Goal: Transaction & Acquisition: Purchase product/service

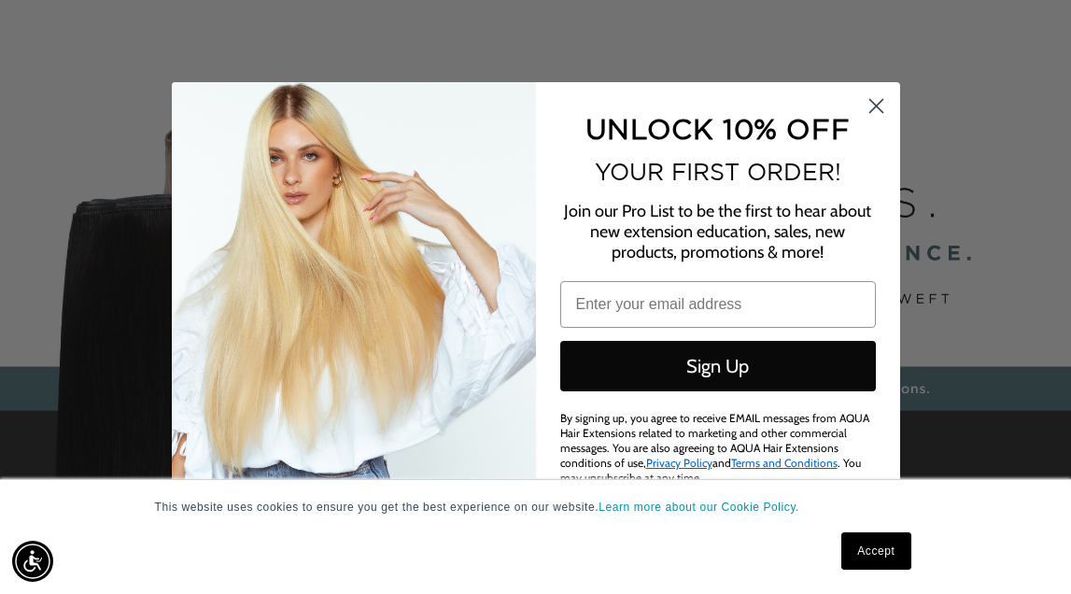
scroll to position [0, 1878]
click at [879, 109] on circle "Close dialog" at bounding box center [875, 105] width 31 height 31
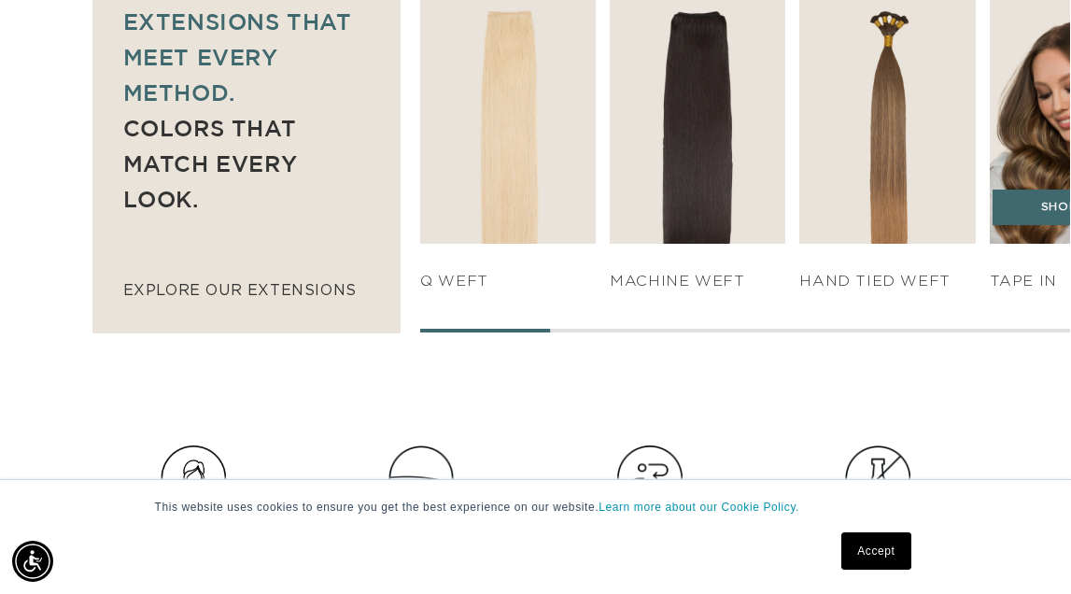
click at [1011, 244] on div "TAPE IN" at bounding box center [1078, 268] width 176 height 48
click at [1053, 190] on link "SHOP NOW" at bounding box center [1077, 207] width 169 height 35
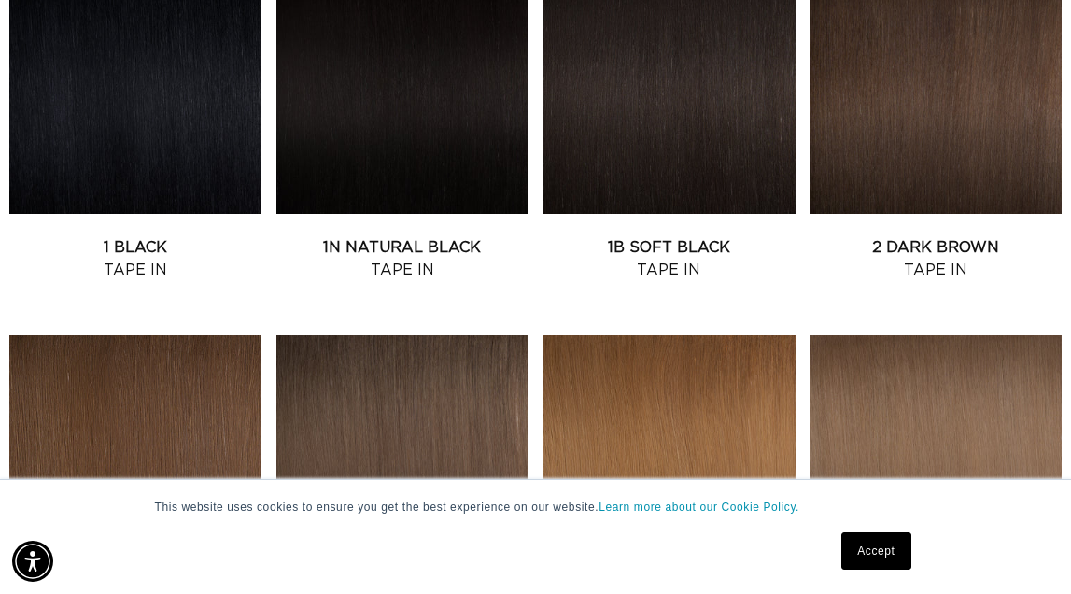
scroll to position [828, 0]
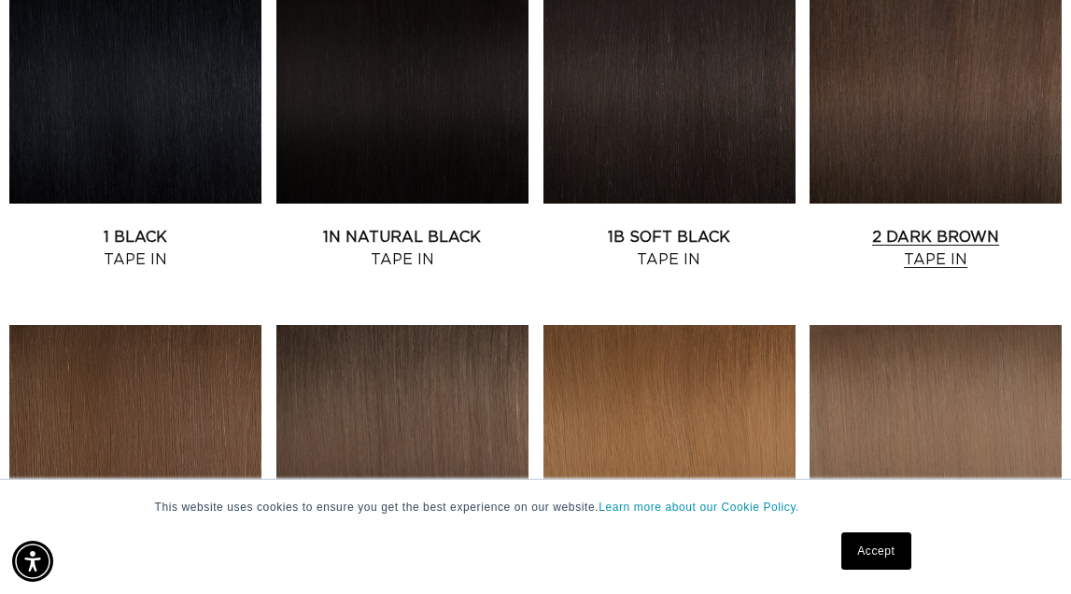
click at [989, 226] on link "2 Dark Brown Tape In" at bounding box center [936, 248] width 252 height 45
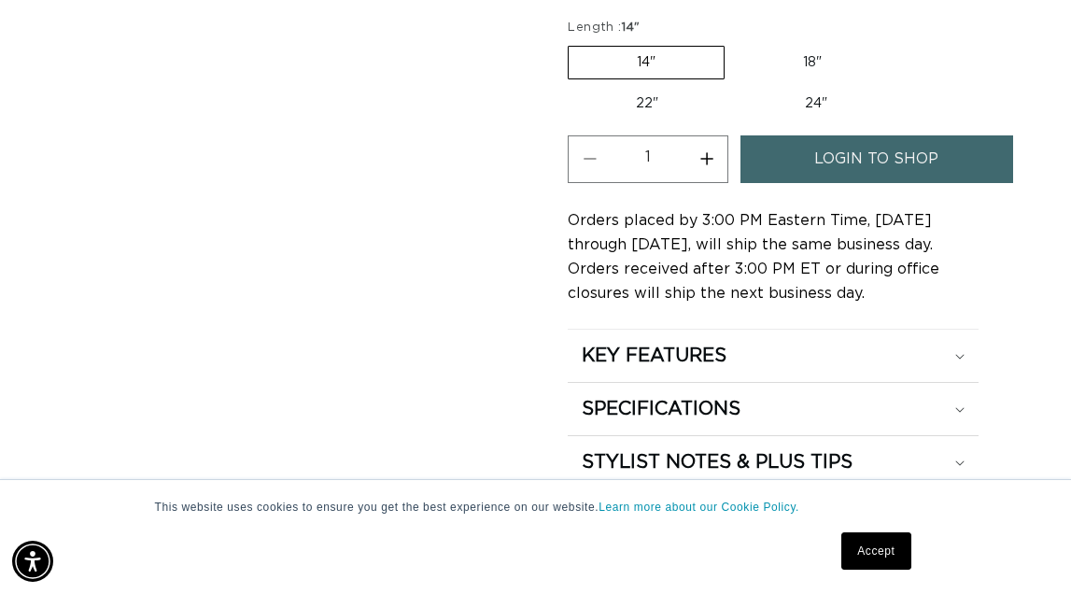
scroll to position [0, 1878]
click at [640, 88] on label "22" Variant sold out or unavailable" at bounding box center [647, 104] width 159 height 32
click at [900, 43] on input "22" Variant sold out or unavailable" at bounding box center [900, 42] width 1 height 1
radio input "true"
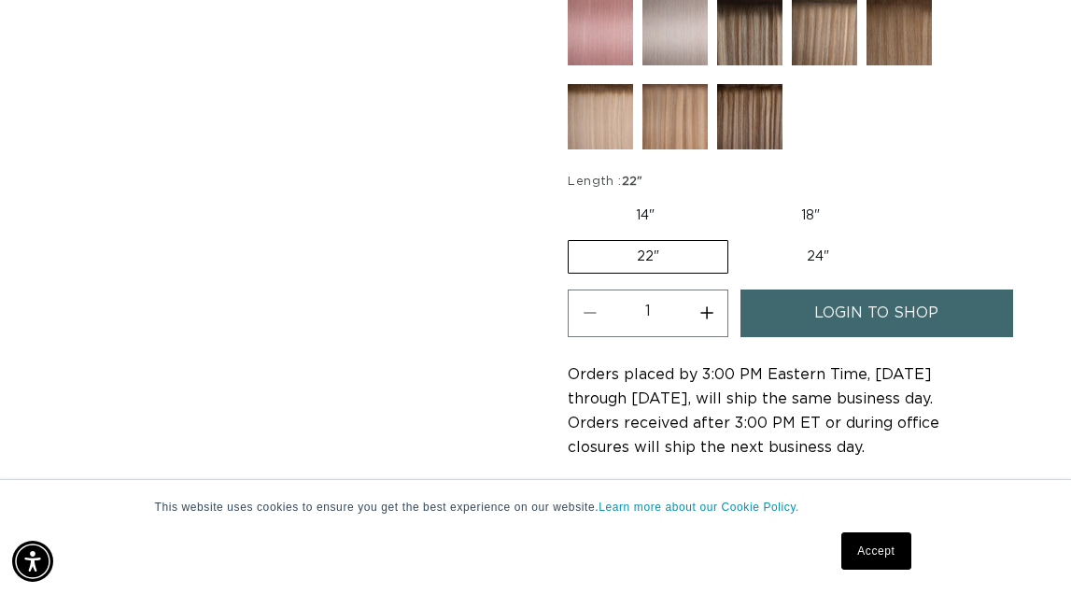
click at [864, 294] on span "login to shop" at bounding box center [877, 314] width 124 height 48
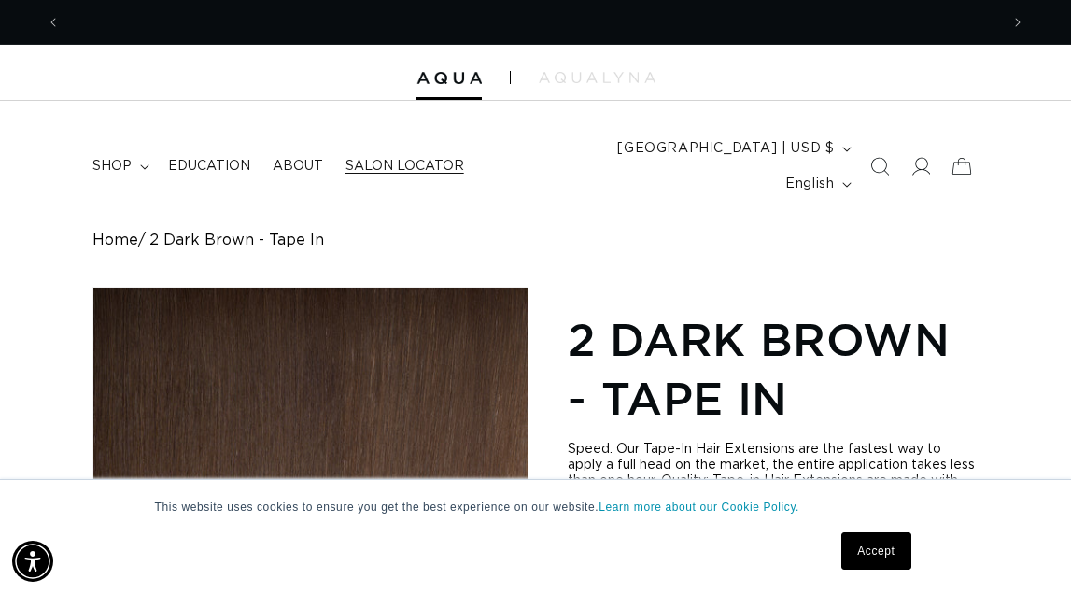
scroll to position [0, 939]
click at [434, 158] on span "Salon Locator" at bounding box center [405, 166] width 119 height 17
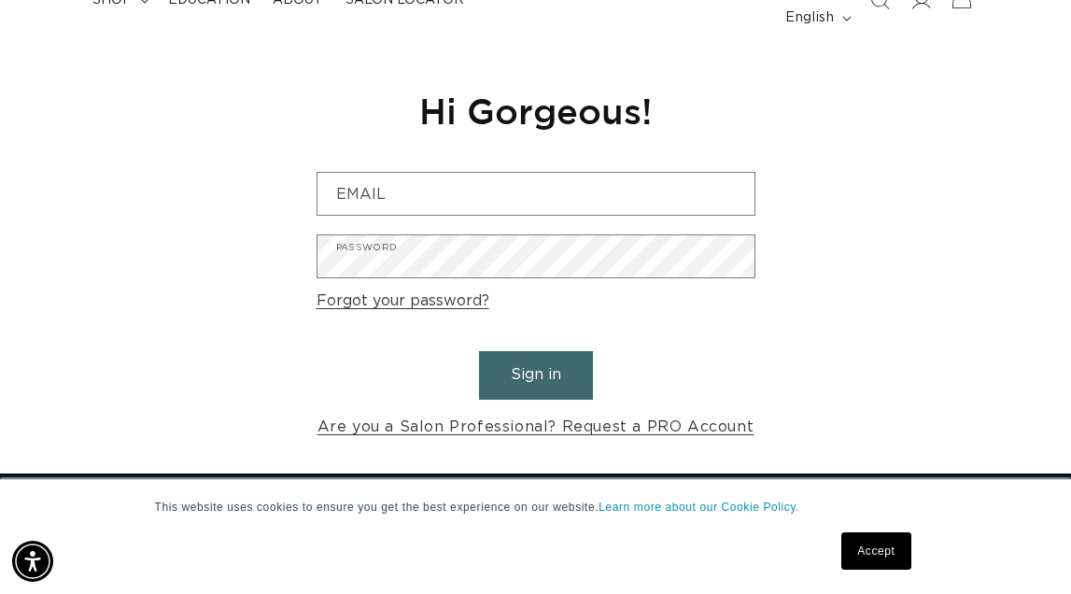
scroll to position [0, 939]
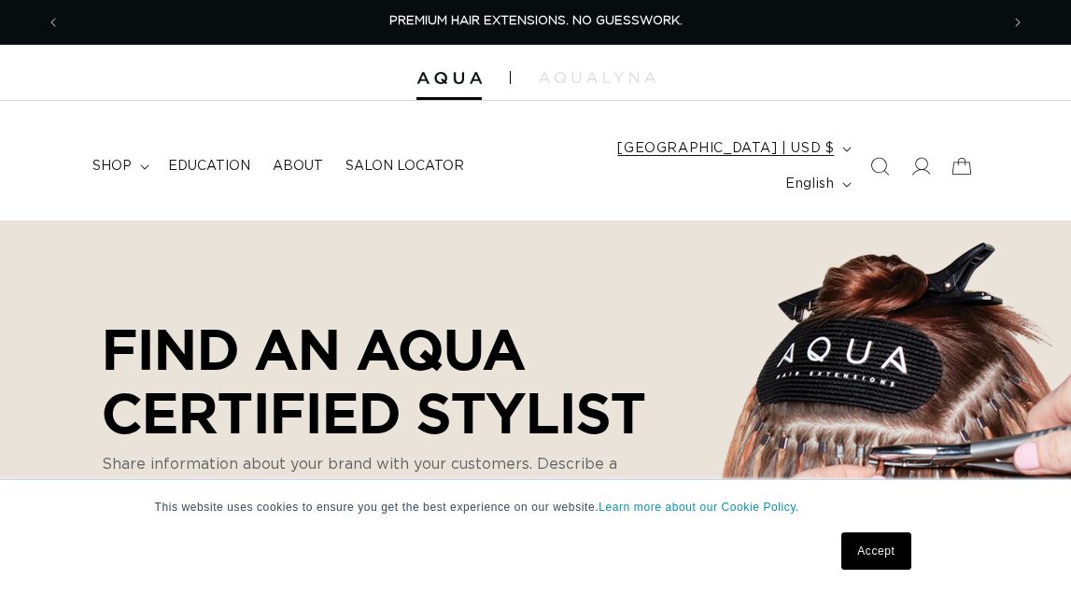
select select "m"
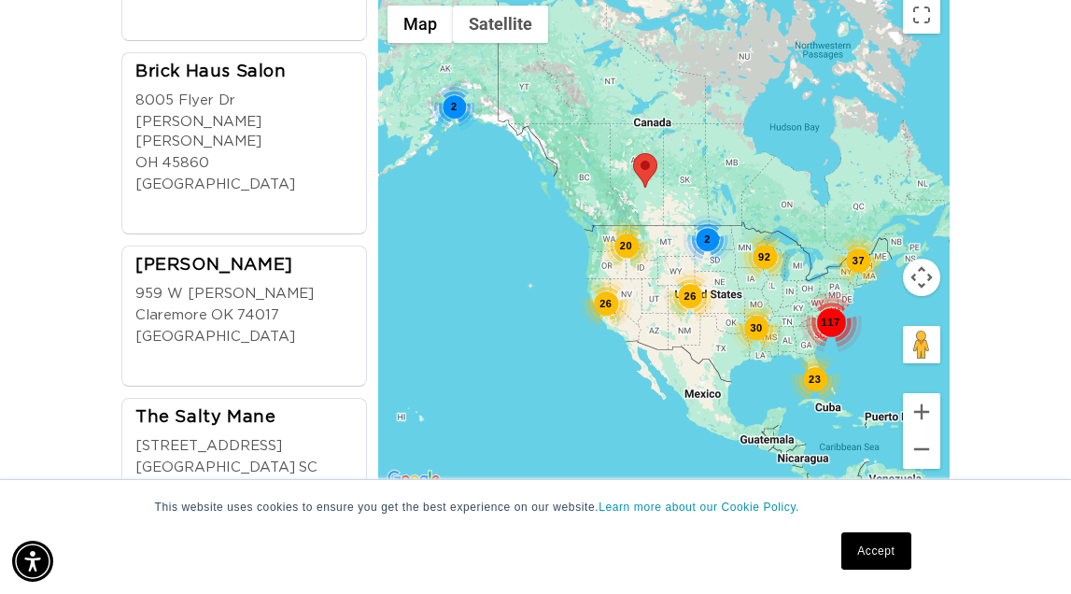
scroll to position [0, 939]
click at [818, 353] on div "23" at bounding box center [815, 379] width 52 height 52
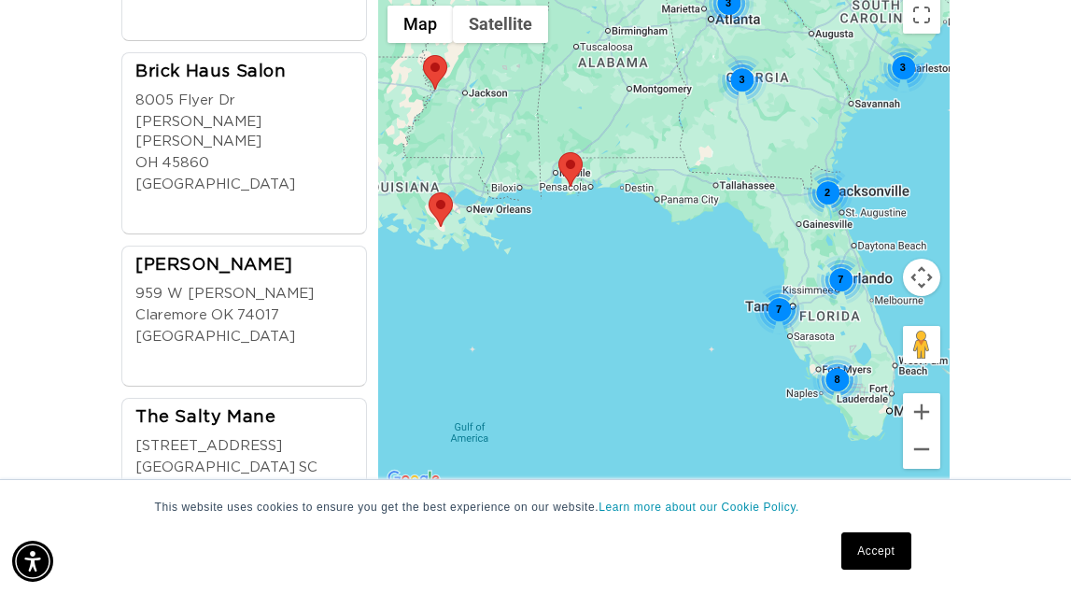
scroll to position [0, 1878]
click at [844, 355] on div "8" at bounding box center [838, 380] width 50 height 50
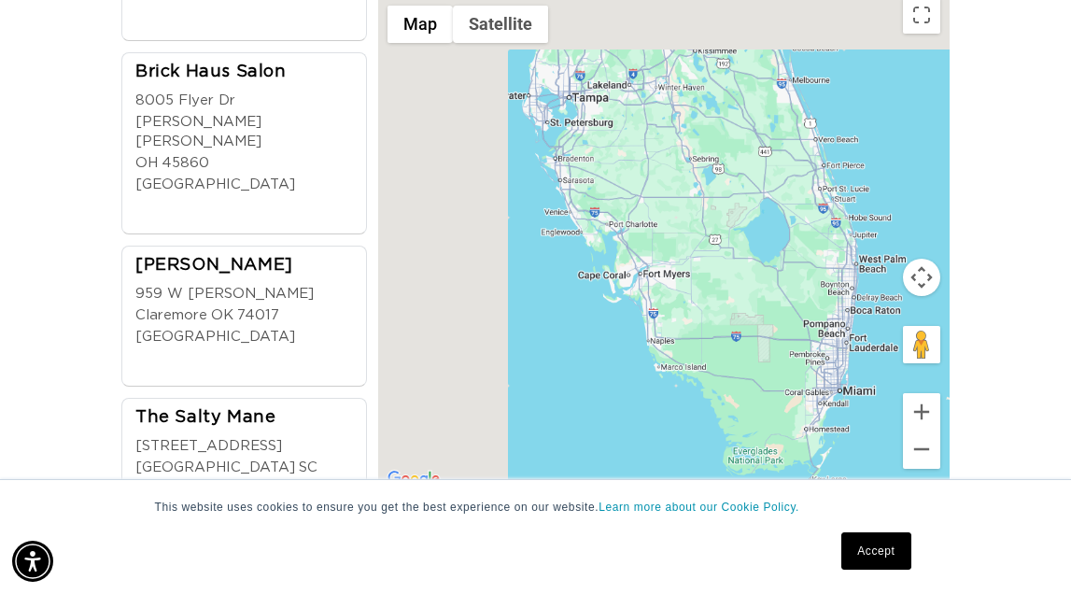
scroll to position [0, 0]
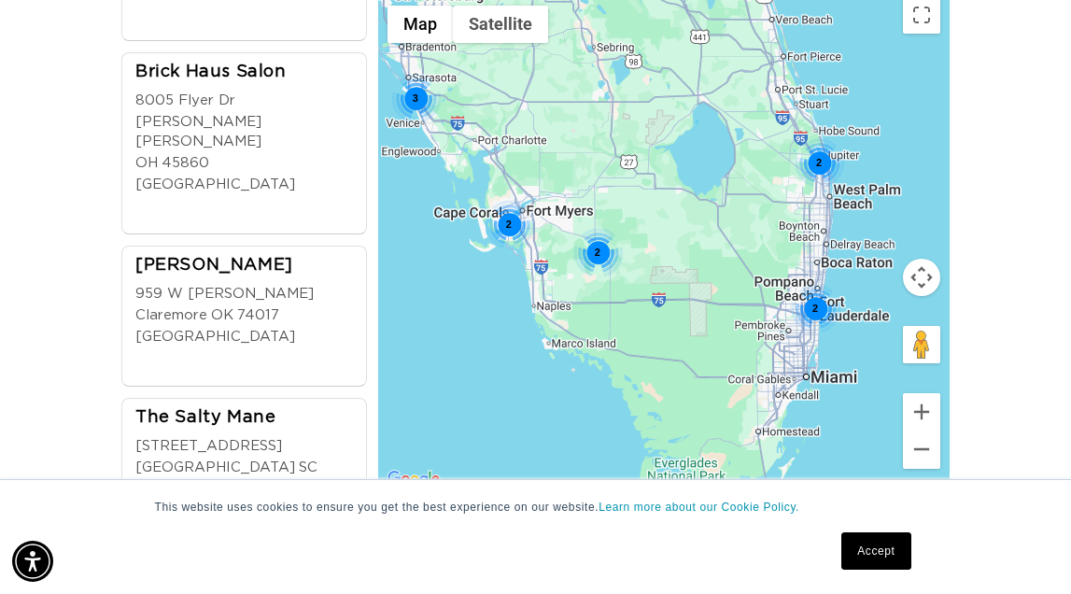
click at [815, 284] on div "2" at bounding box center [816, 309] width 50 height 50
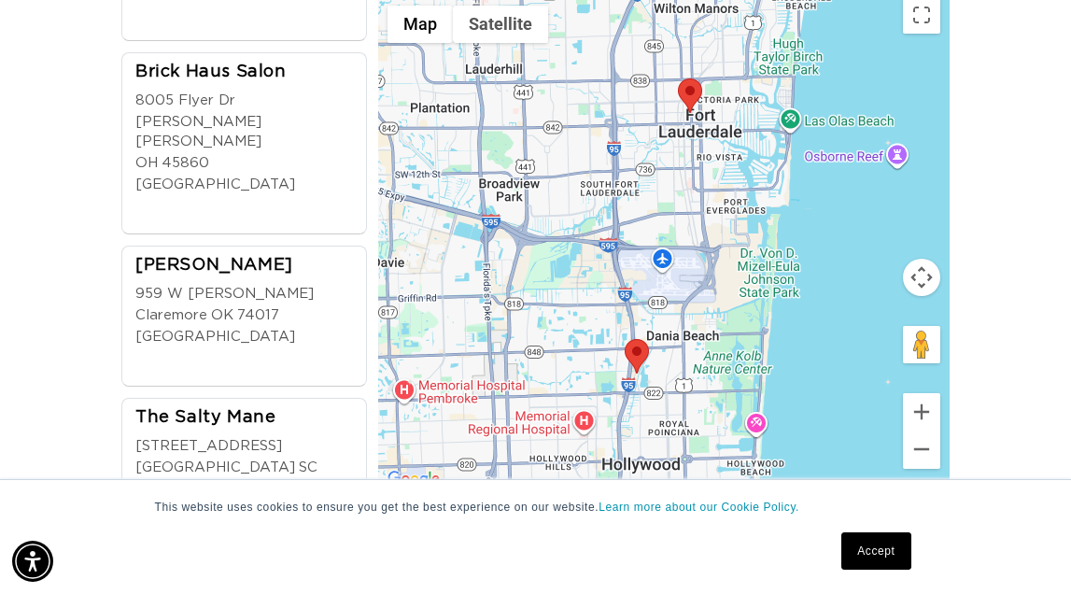
click at [648, 320] on div at bounding box center [664, 243] width 572 height 495
click at [636, 351] on div at bounding box center [664, 243] width 572 height 495
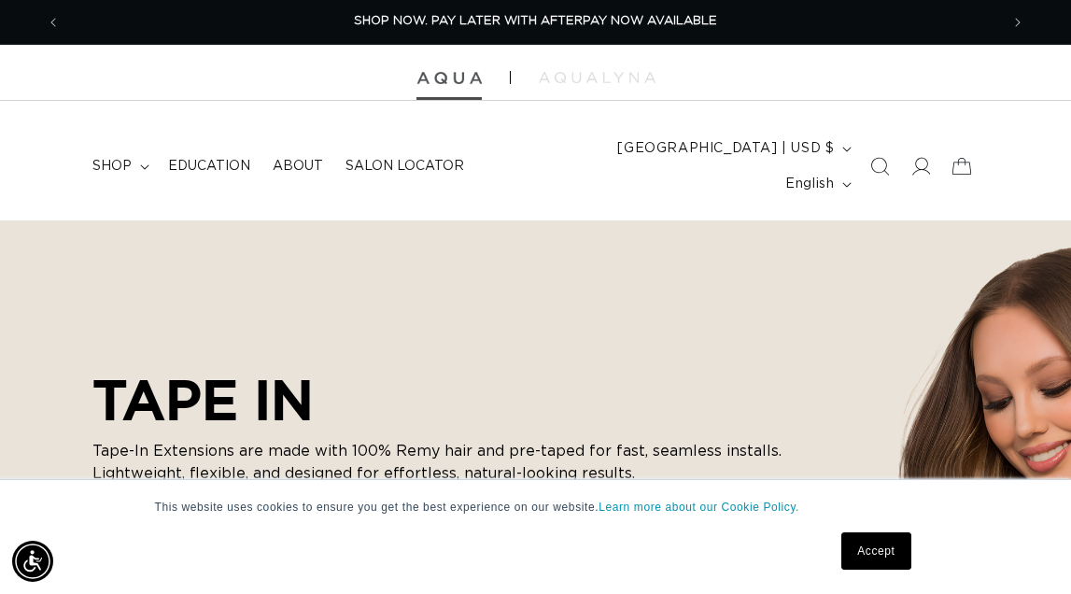
click at [444, 72] on img at bounding box center [449, 78] width 65 height 13
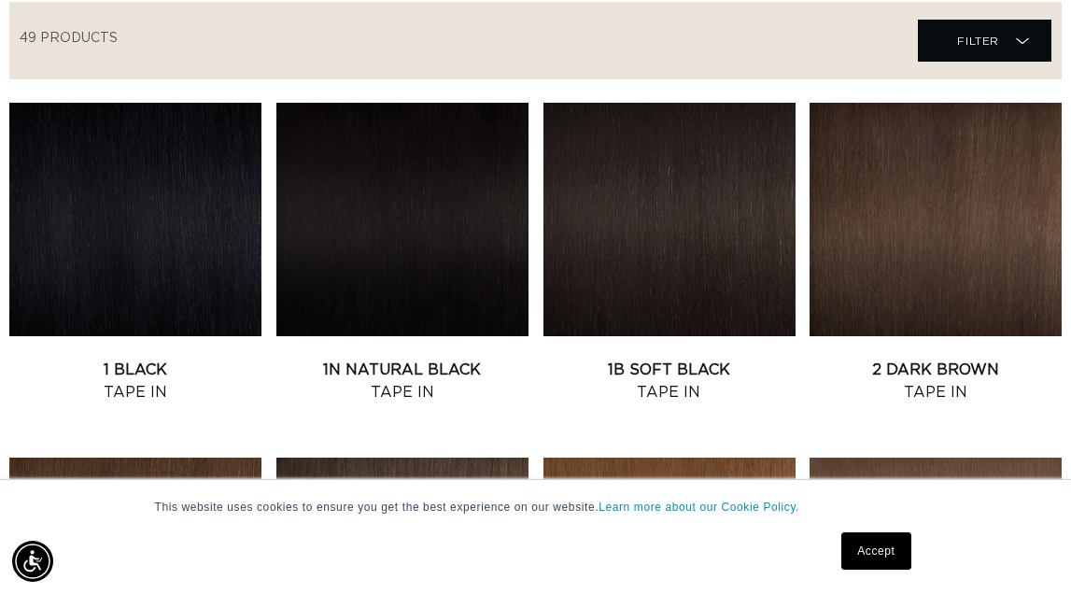
scroll to position [0, 1878]
click at [488, 359] on link "1N Natural Black Tape In" at bounding box center [402, 381] width 252 height 45
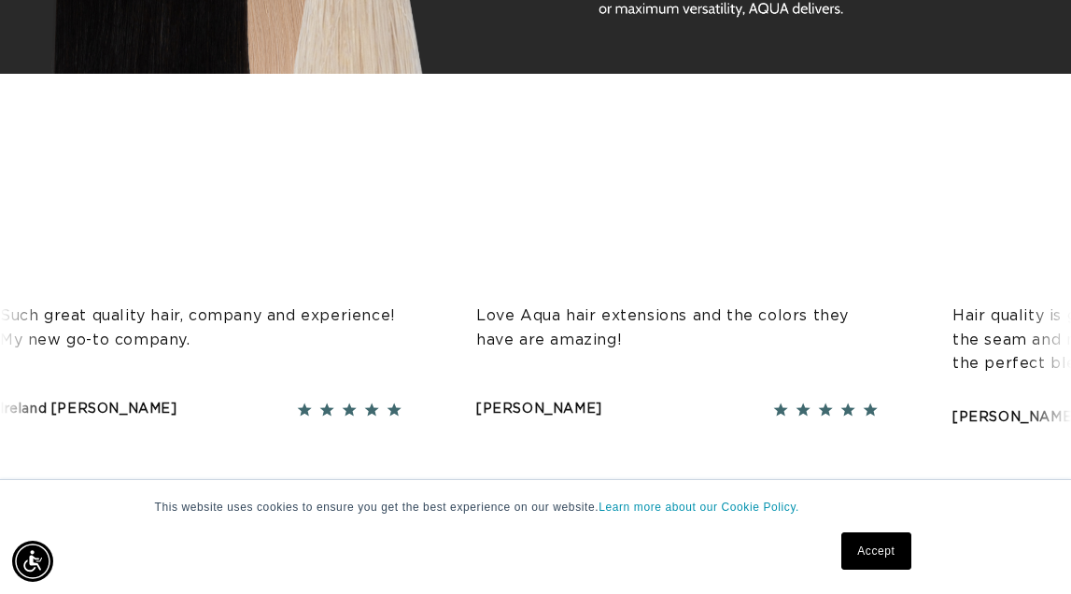
scroll to position [0, 1878]
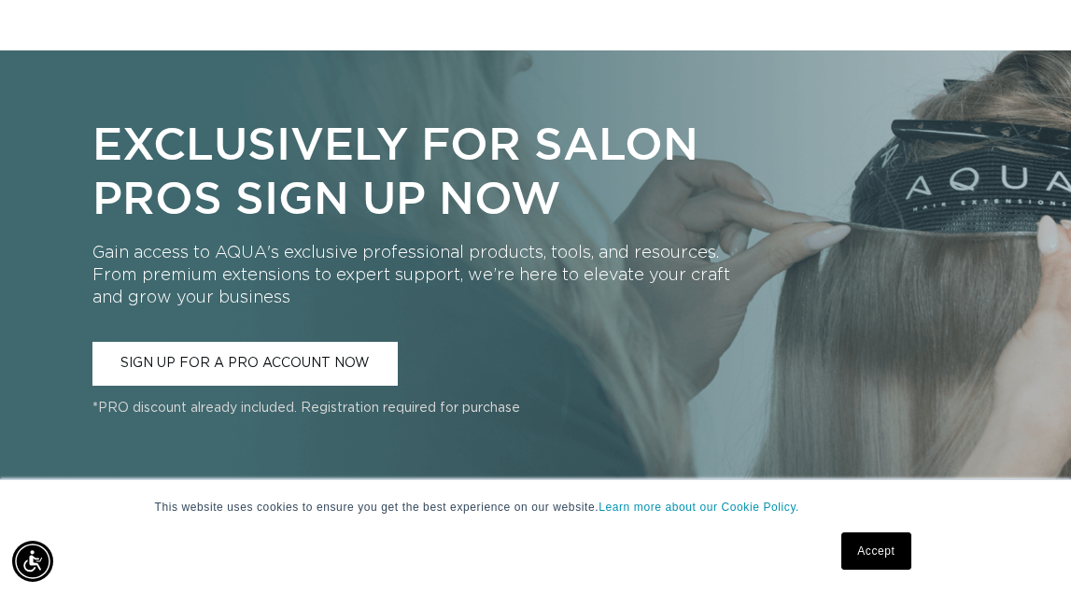
scroll to position [1938, 0]
